Goal: Answer question/provide support: Share knowledge or assist other users

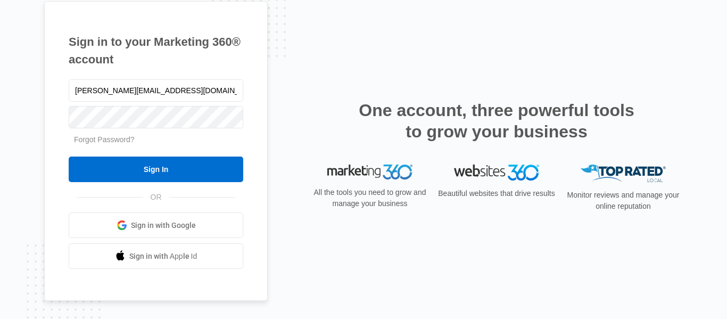
type input "[PERSON_NAME][EMAIL_ADDRESS][DOMAIN_NAME]"
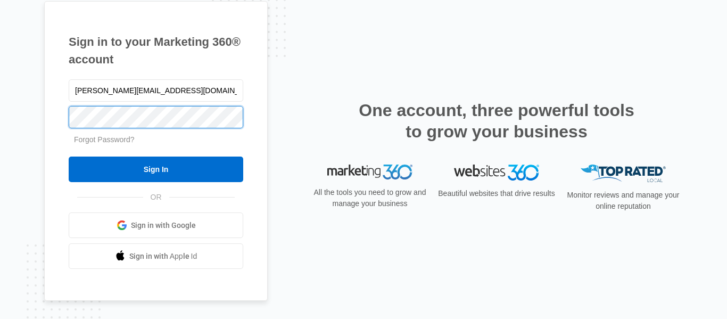
click at [69, 156] on input "Sign In" at bounding box center [156, 169] width 174 height 26
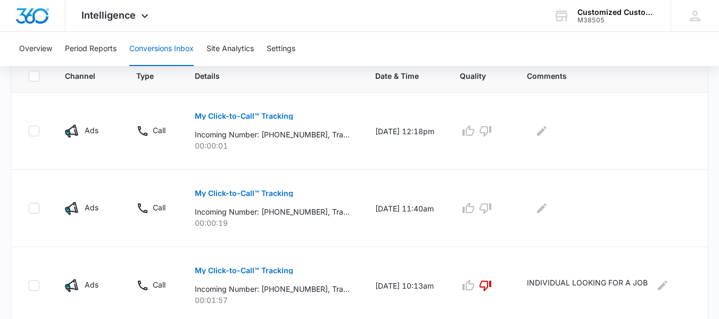
scroll to position [245, 0]
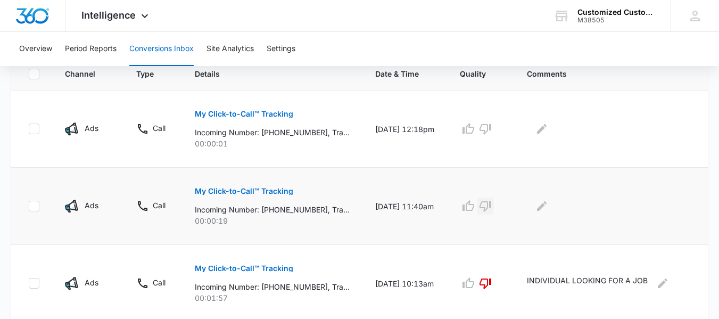
click at [491, 208] on icon "button" at bounding box center [485, 205] width 13 height 13
click at [546, 204] on icon "Edit Comments" at bounding box center [541, 205] width 13 height 13
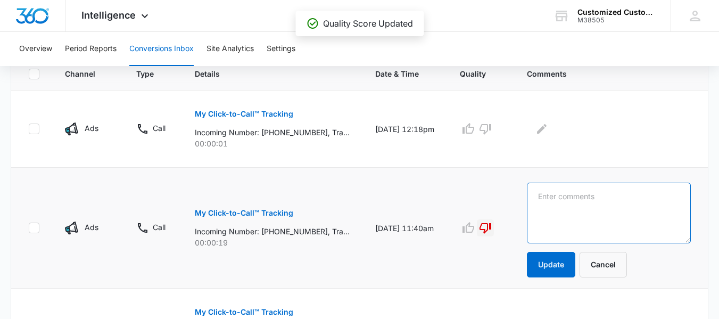
click at [546, 204] on textarea at bounding box center [609, 212] width 164 height 61
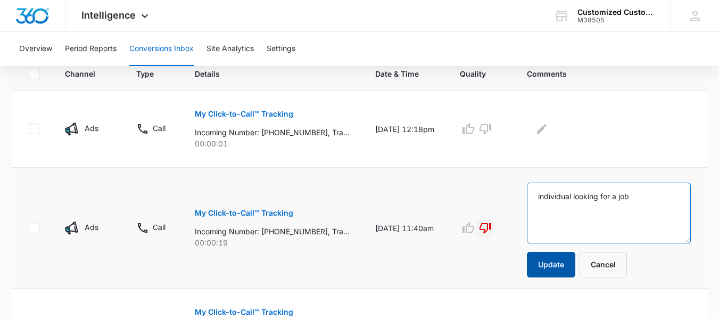
type textarea "individual looking for a job"
click at [559, 267] on button "Update" at bounding box center [551, 265] width 48 height 26
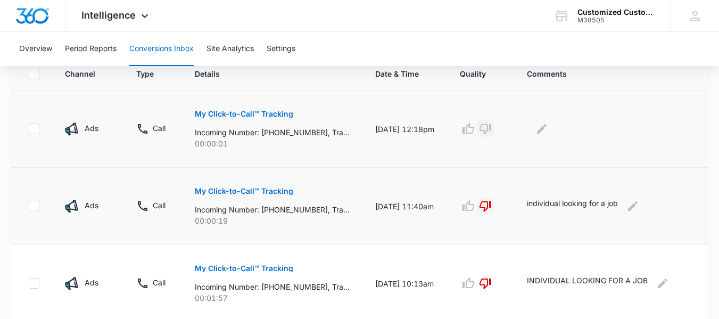
click at [490, 127] on icon "button" at bounding box center [485, 128] width 13 height 13
click at [546, 130] on icon "Edit Comments" at bounding box center [541, 128] width 13 height 13
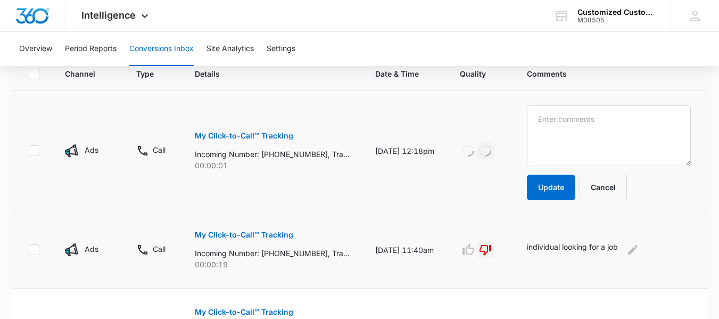
click at [546, 130] on textarea at bounding box center [609, 135] width 164 height 61
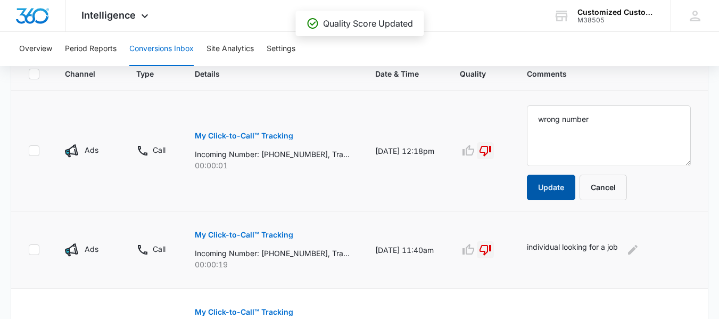
type textarea "wrong number"
click at [556, 186] on button "Update" at bounding box center [551, 187] width 48 height 26
